Goal: Information Seeking & Learning: Learn about a topic

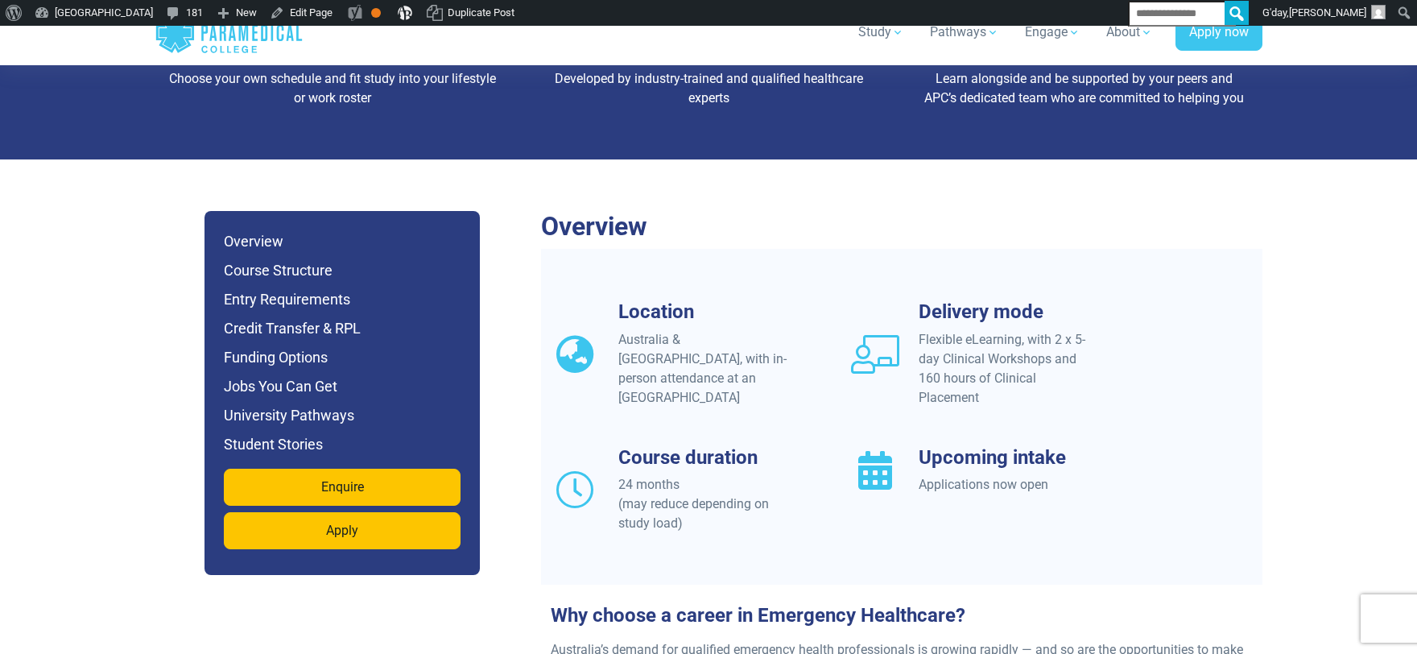
scroll to position [1228, 0]
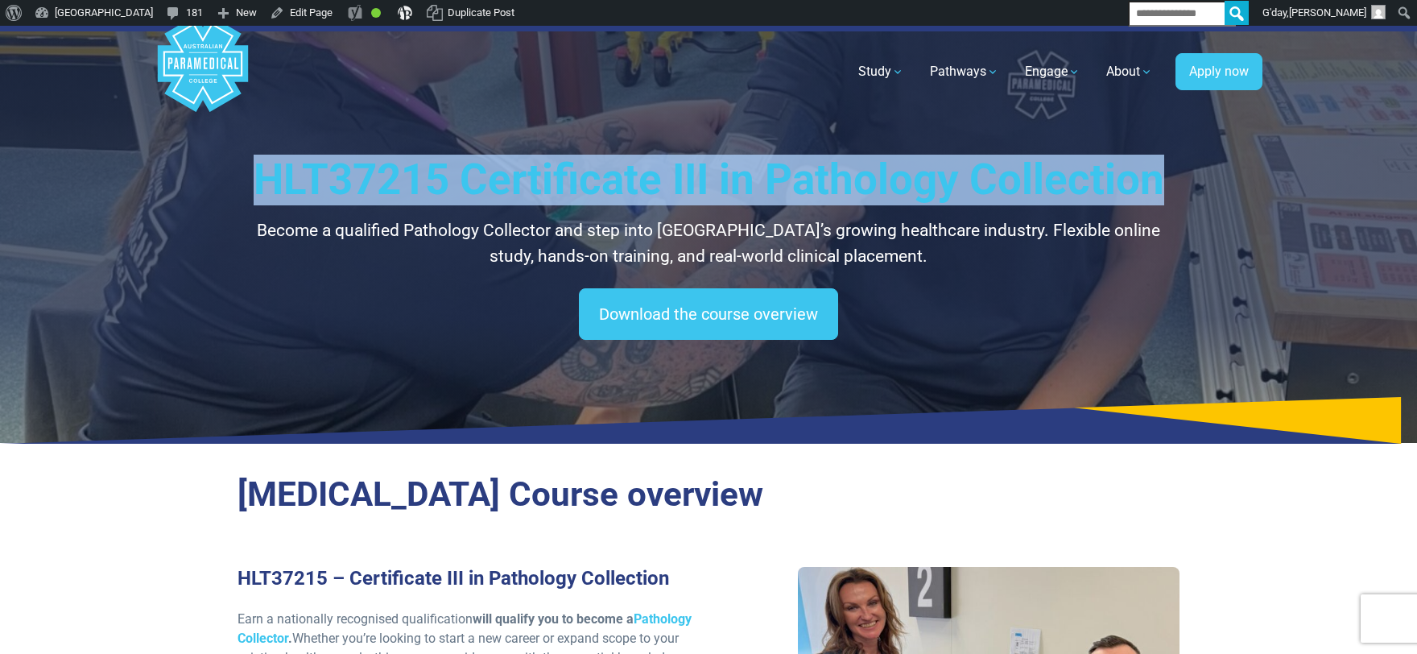
drag, startPoint x: 262, startPoint y: 178, endPoint x: 1155, endPoint y: 190, distance: 892.9
click at [1162, 192] on h1 "HLT37215 Certificate III in Pathology Collection" at bounding box center [708, 180] width 942 height 51
copy h1 "HLT37215 Certificate III in Pathology Collection"
